Goal: Task Accomplishment & Management: Use online tool/utility

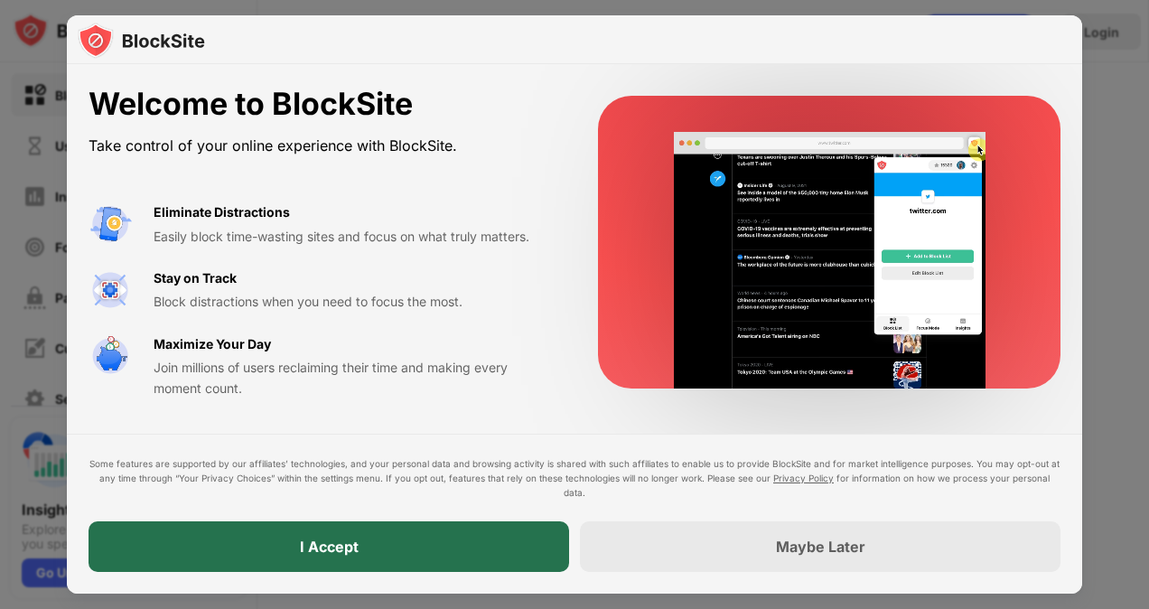
click at [316, 552] on div "I Accept" at bounding box center [329, 546] width 59 height 18
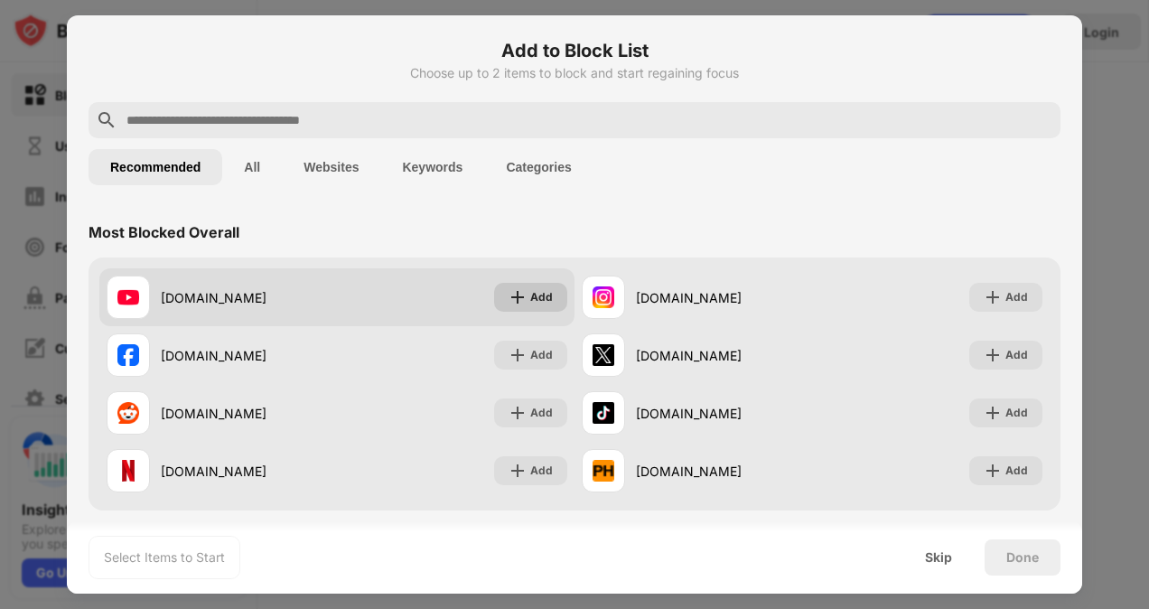
click at [535, 299] on div "Add" at bounding box center [541, 297] width 23 height 18
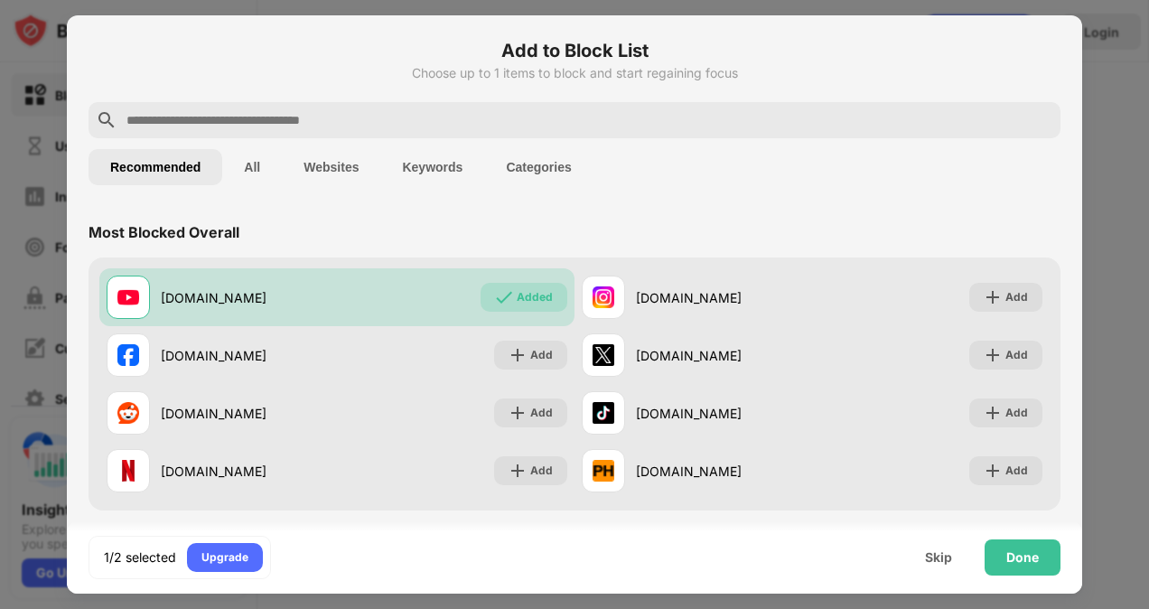
click at [342, 170] on button "Websites" at bounding box center [331, 167] width 98 height 36
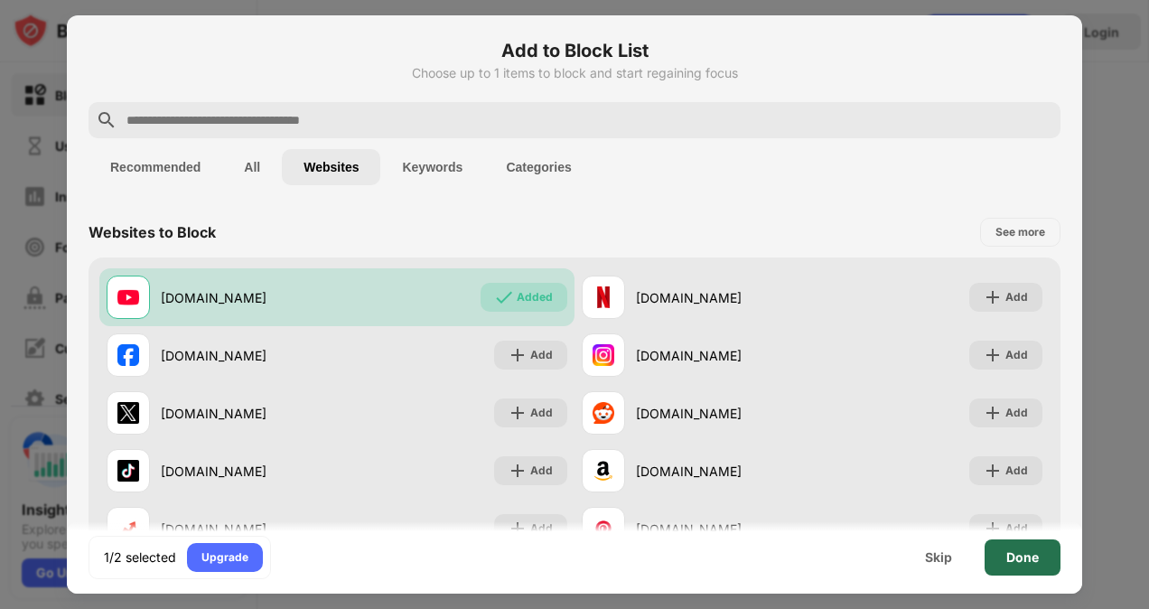
click at [1032, 564] on div "Done" at bounding box center [1022, 557] width 33 height 14
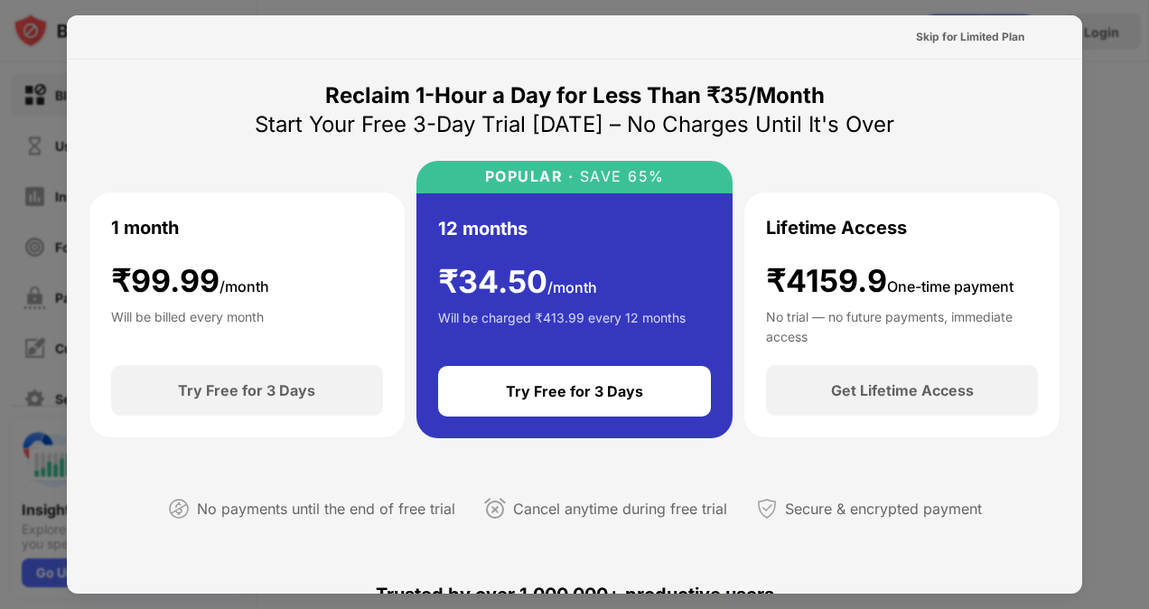
click at [1106, 74] on div at bounding box center [574, 304] width 1149 height 609
click at [1130, 126] on div at bounding box center [574, 304] width 1149 height 609
